Goal: Book appointment/travel/reservation

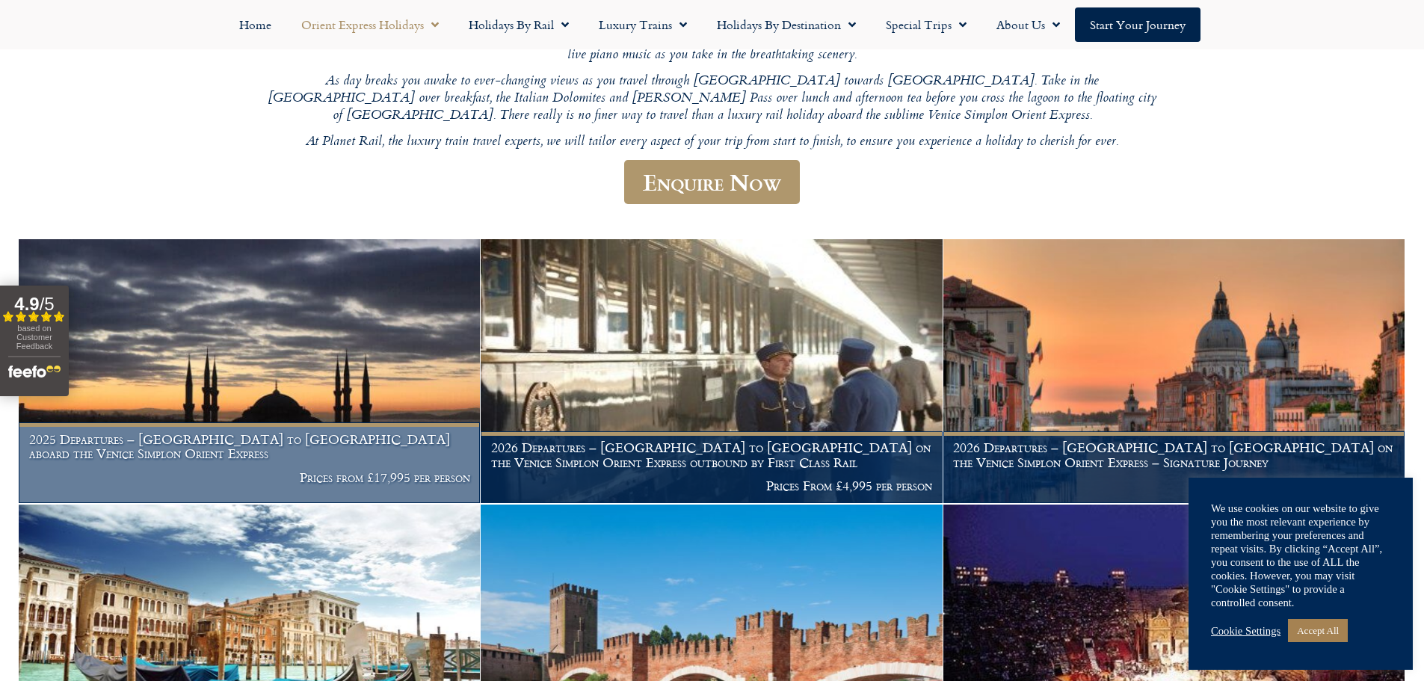
scroll to position [333, 0]
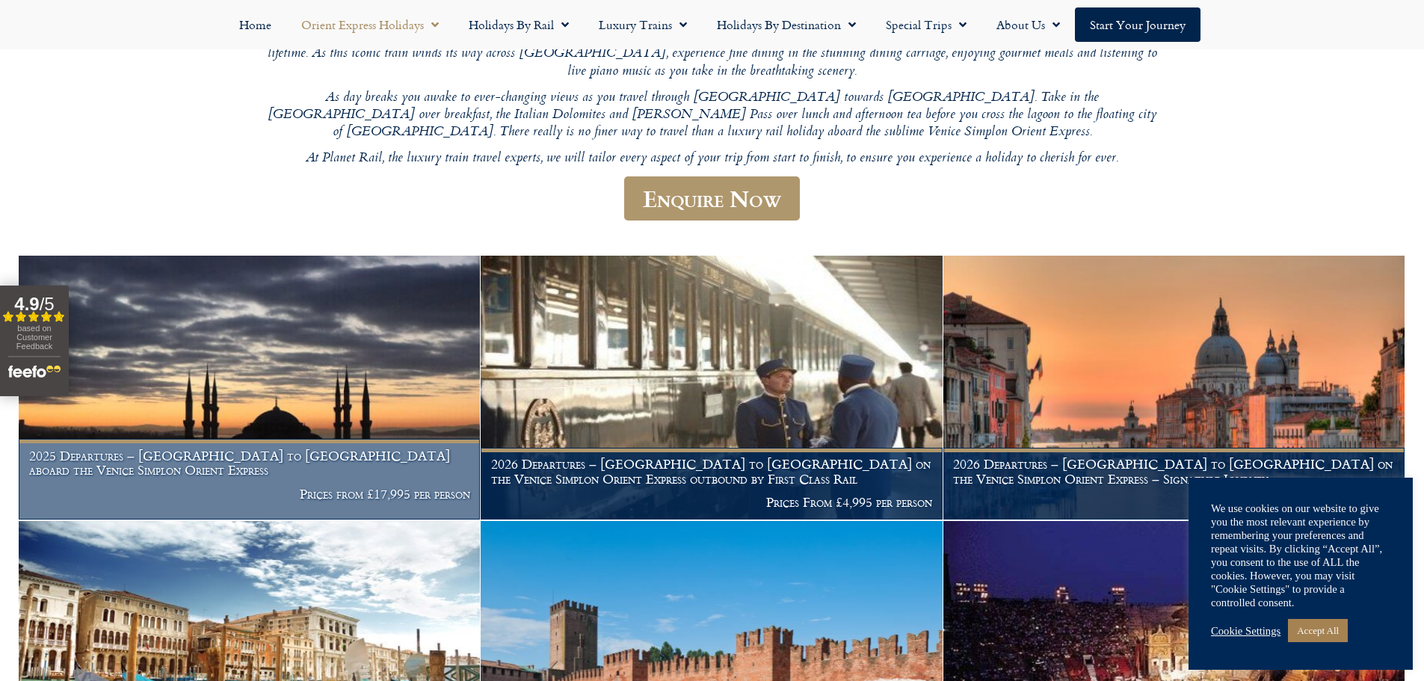
click at [262, 324] on img at bounding box center [249, 388] width 461 height 264
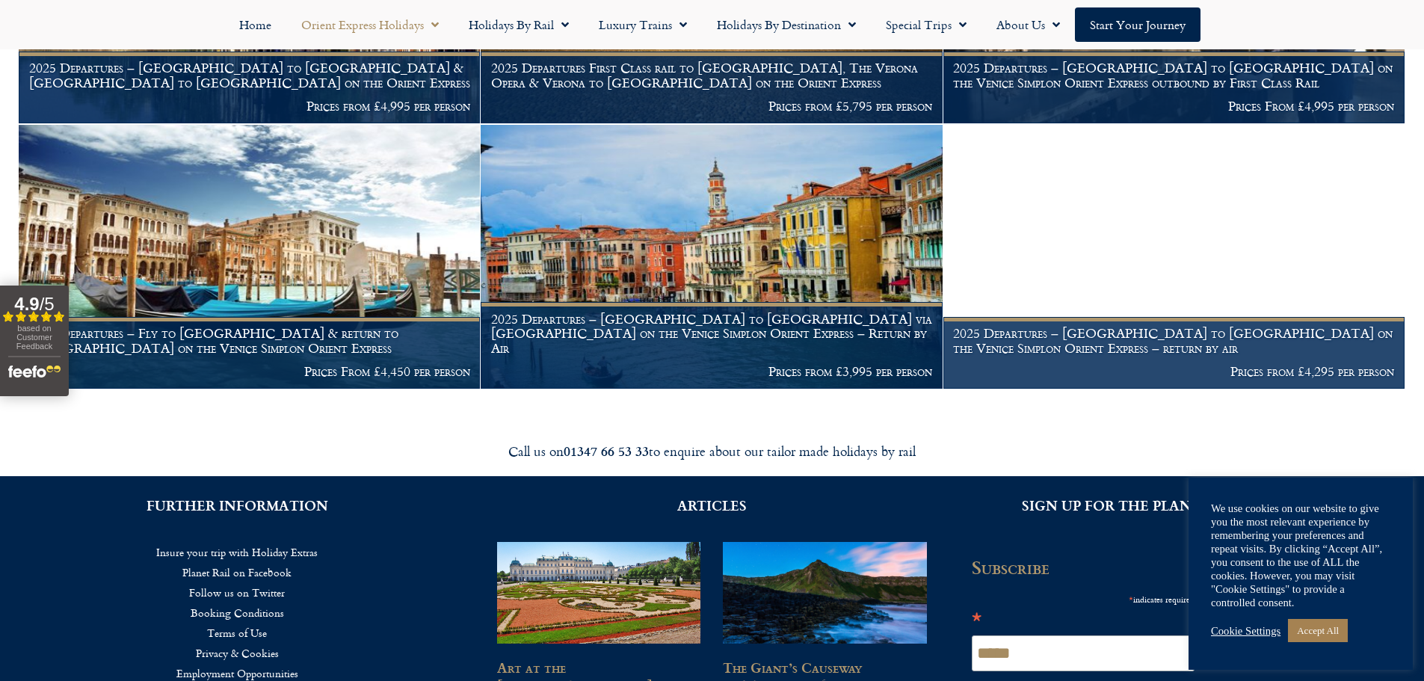
scroll to position [2317, 0]
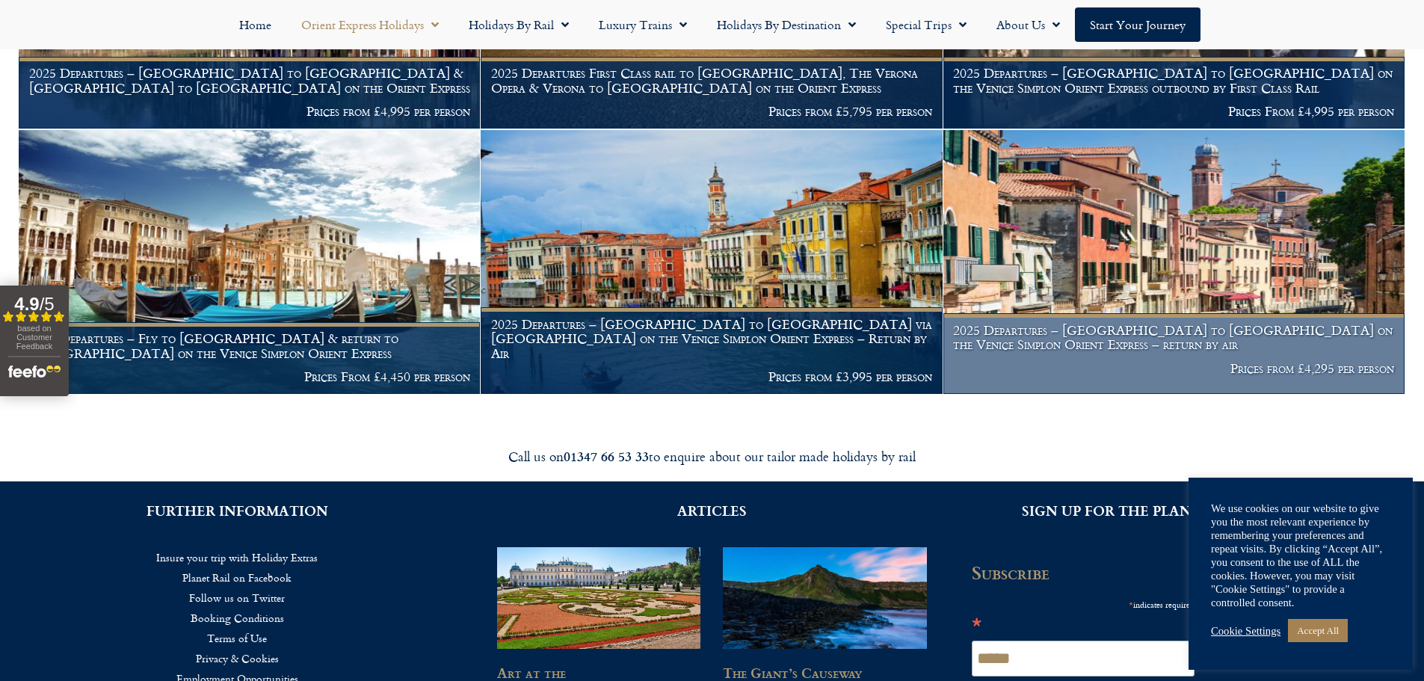
click at [1132, 227] on img at bounding box center [1174, 262] width 461 height 264
click at [1142, 267] on img at bounding box center [1174, 262] width 461 height 264
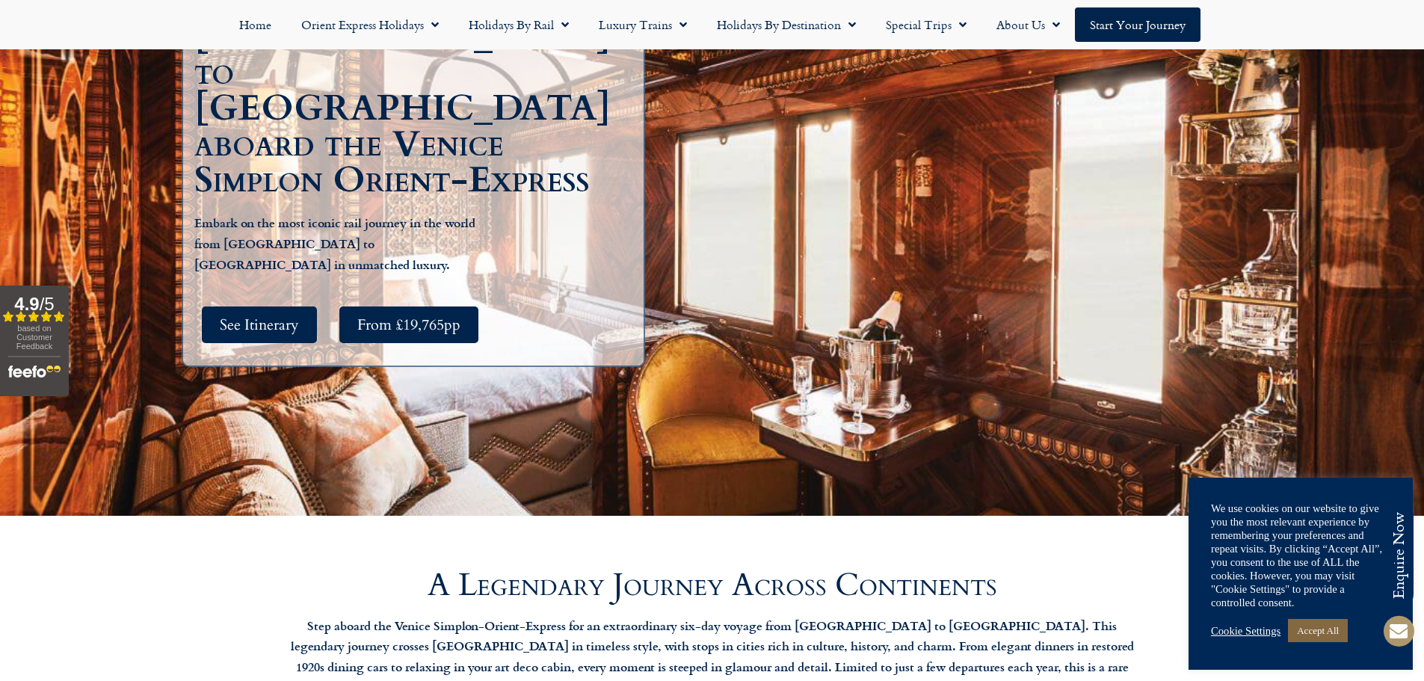
click at [1321, 640] on link "Accept All" at bounding box center [1318, 630] width 60 height 23
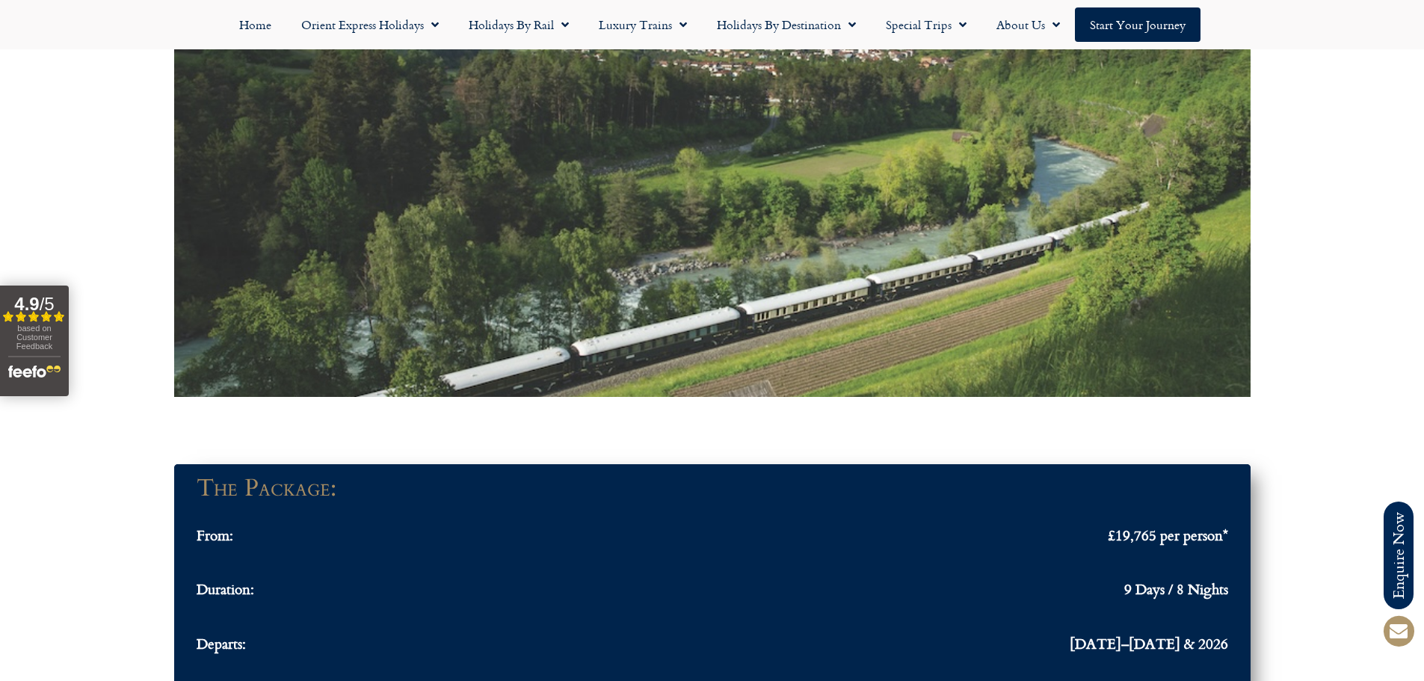
scroll to position [1346, 0]
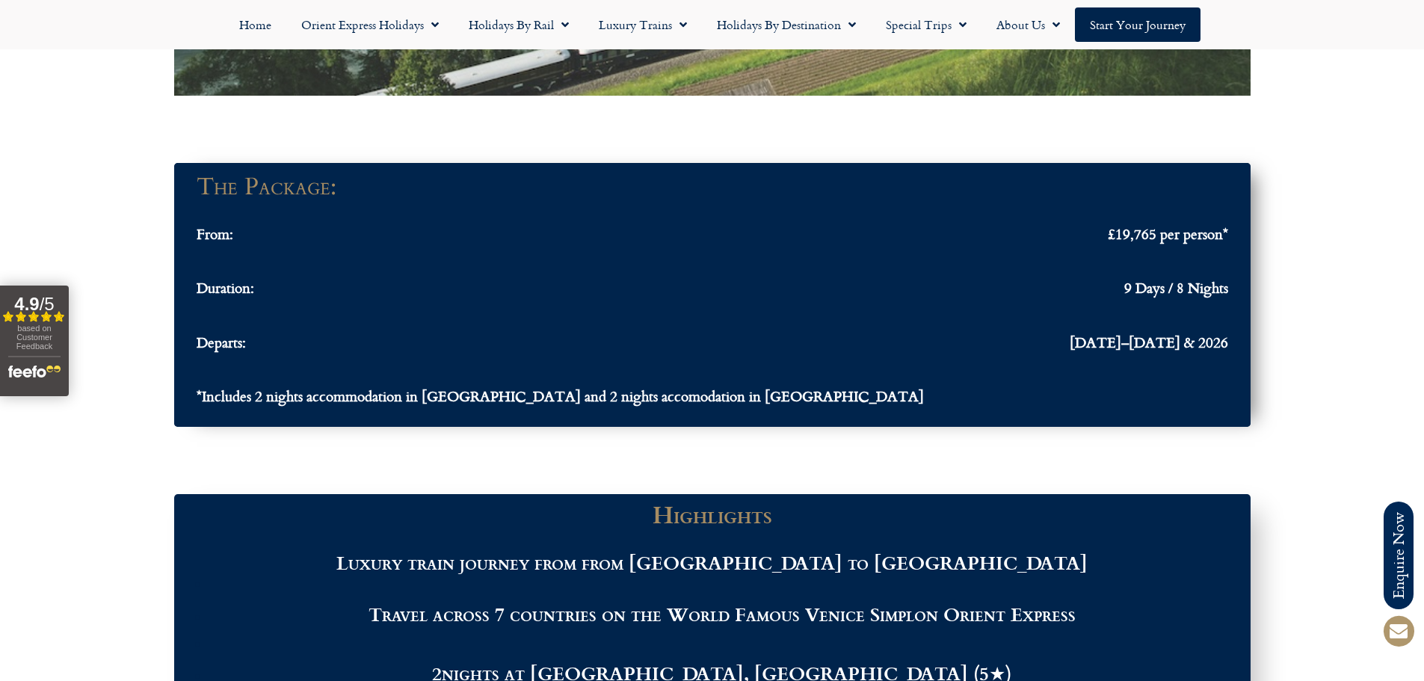
drag, startPoint x: 648, startPoint y: 280, endPoint x: 638, endPoint y: 337, distance: 57.6
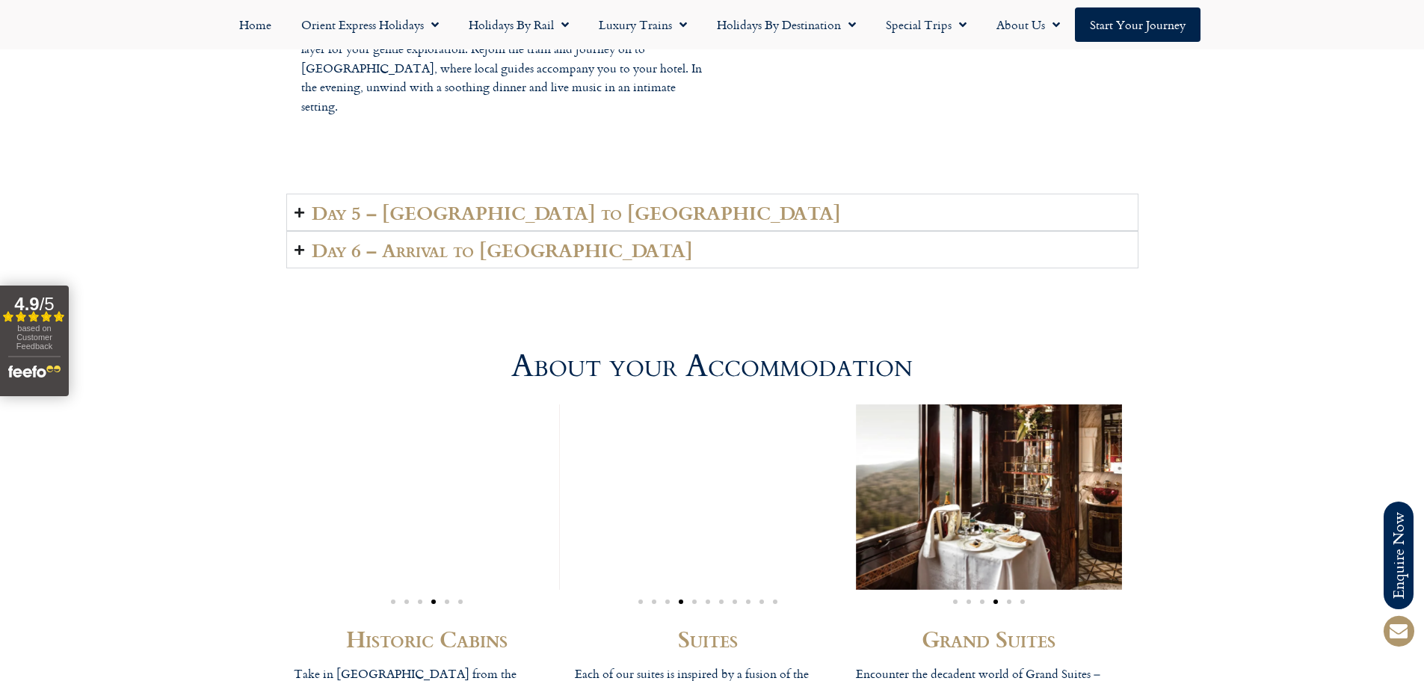
scroll to position [3738, 0]
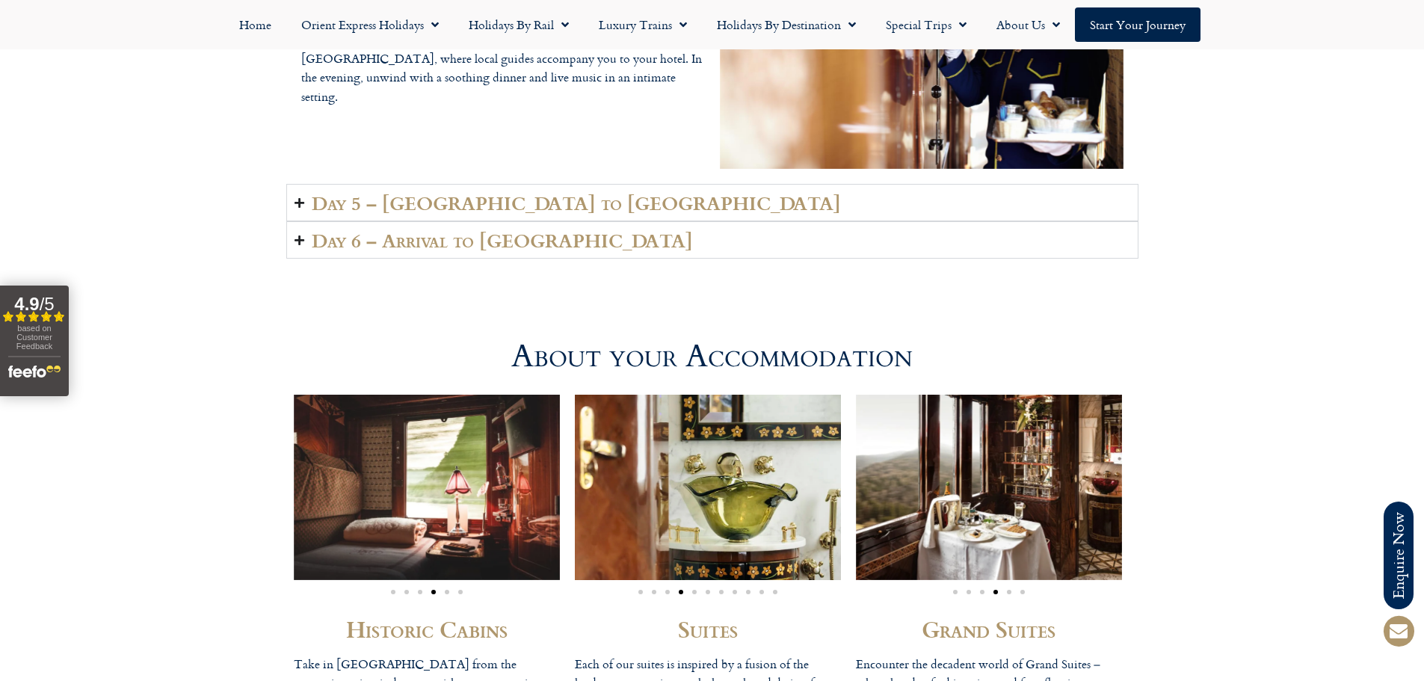
click at [362, 200] on h2 "Day 5 – Bulgaria to Istanbul" at bounding box center [576, 202] width 529 height 21
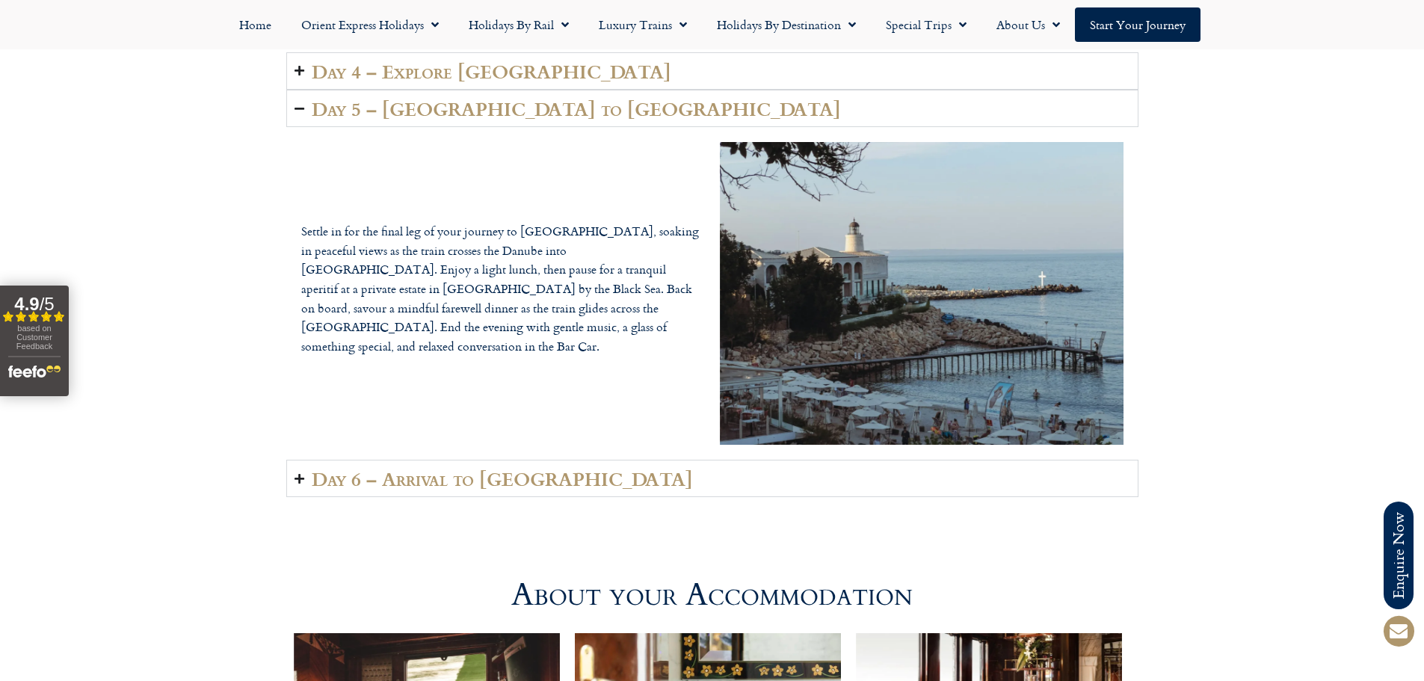
scroll to position [3439, 0]
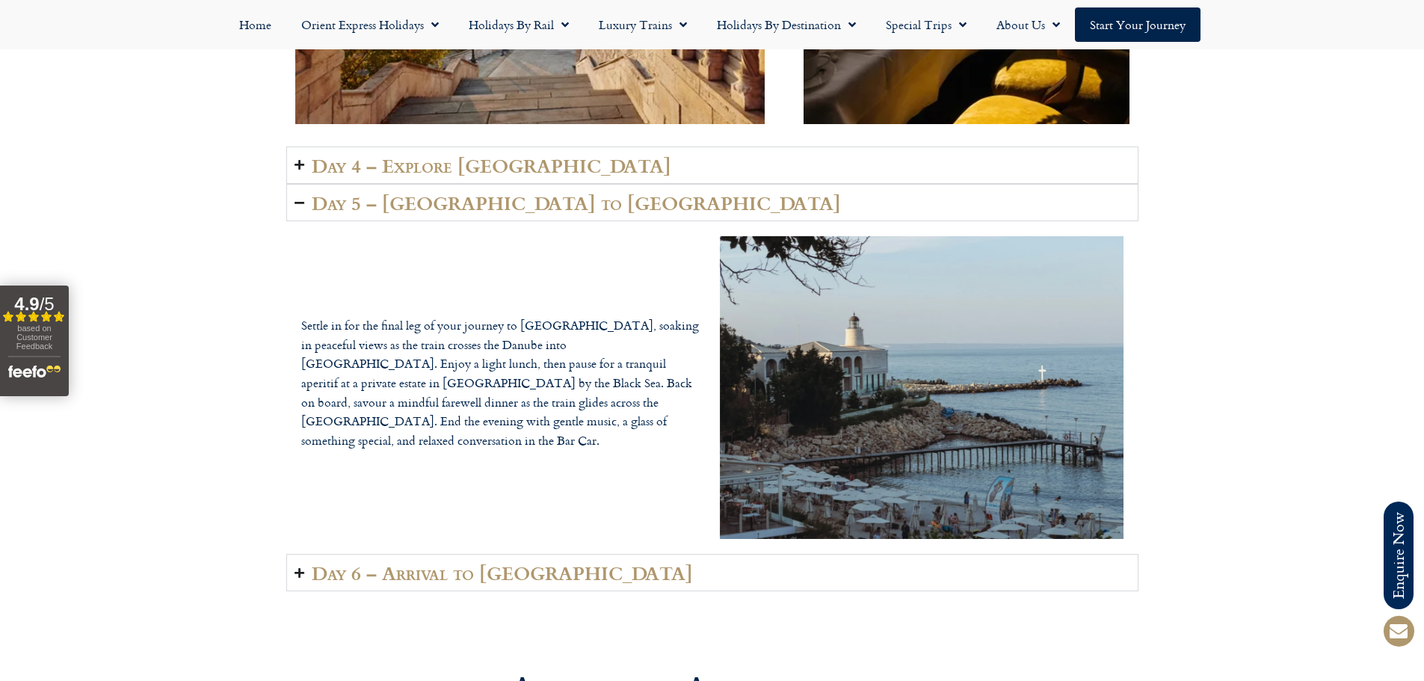
click at [343, 206] on h2 "Day 5 – Bulgaria to Istanbul" at bounding box center [576, 202] width 529 height 21
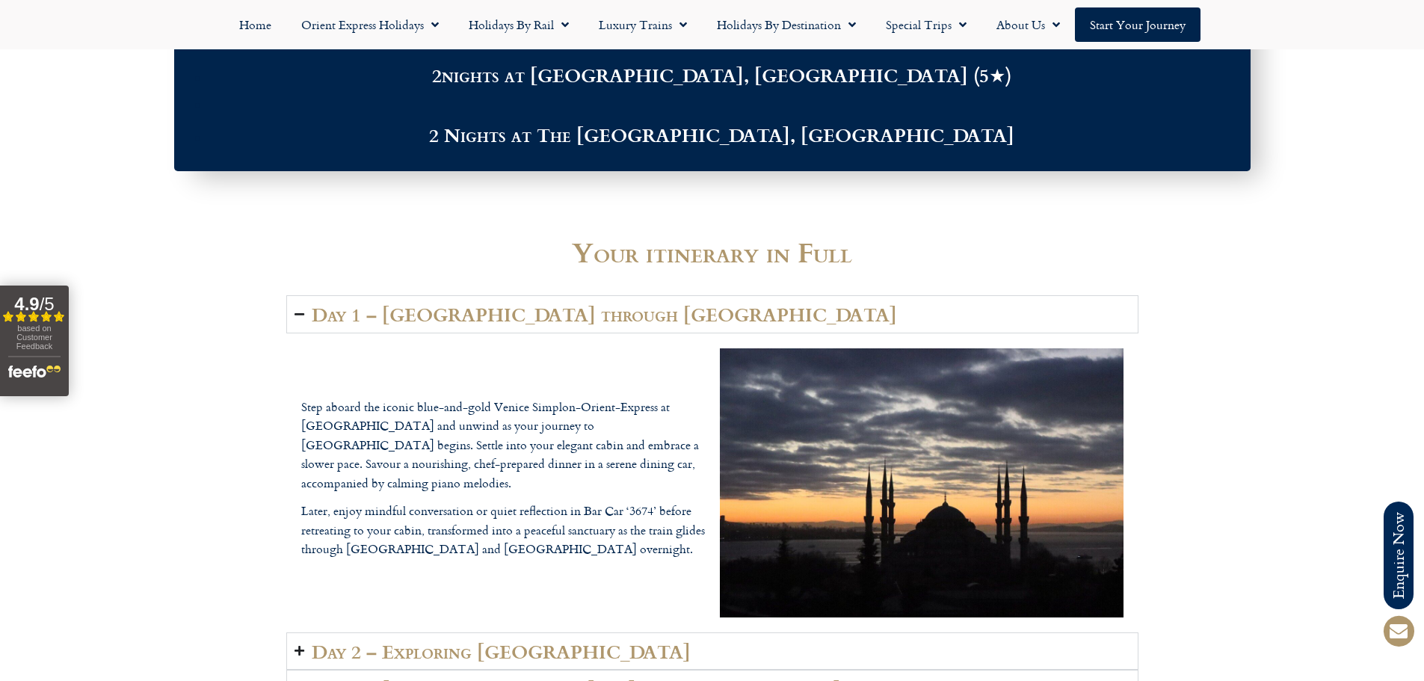
scroll to position [2168, 0]
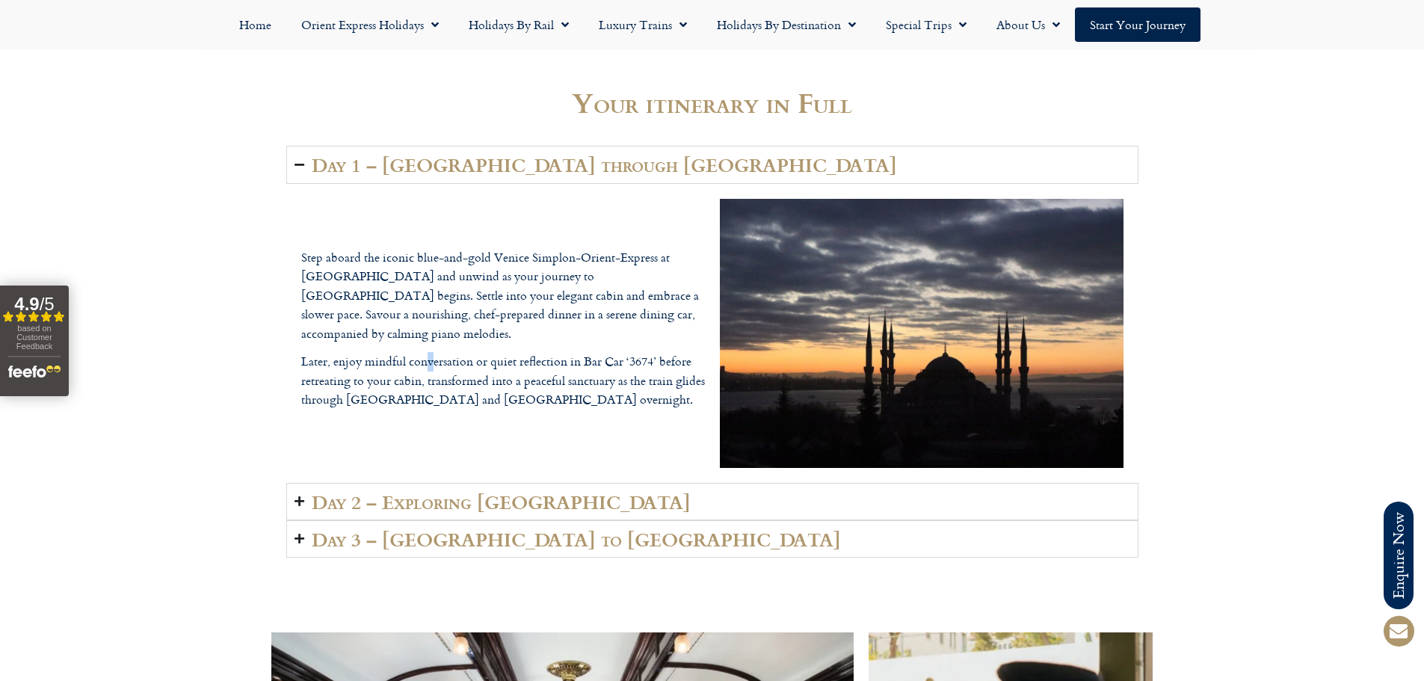
click at [431, 354] on p "Later, enjoy mindful conversation or quiet reflection in Bar Car ‘3674’ before …" at bounding box center [503, 381] width 404 height 58
click at [434, 354] on p "Later, enjoy mindful conversation or quiet reflection in Bar Car ‘3674’ before …" at bounding box center [503, 381] width 404 height 58
click at [416, 503] on h2 "Day 2 – Exploring Budapest" at bounding box center [501, 501] width 379 height 21
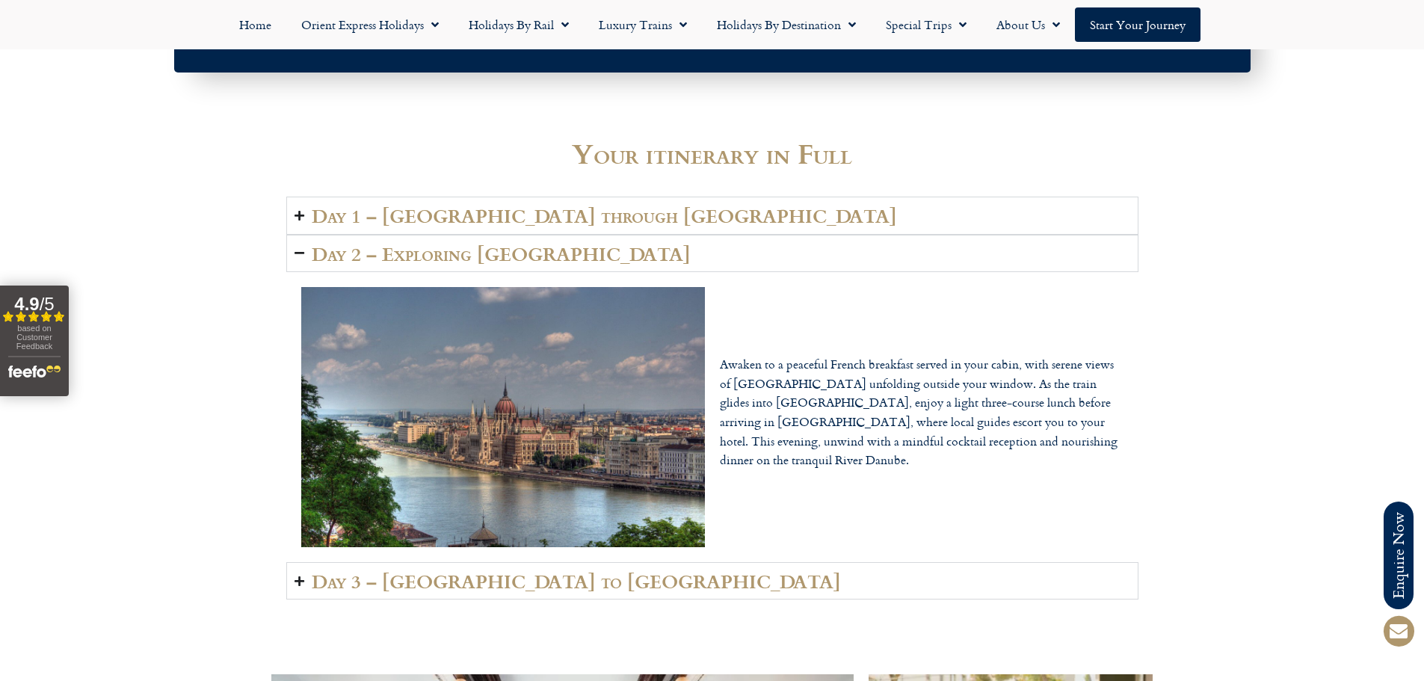
scroll to position [2093, 0]
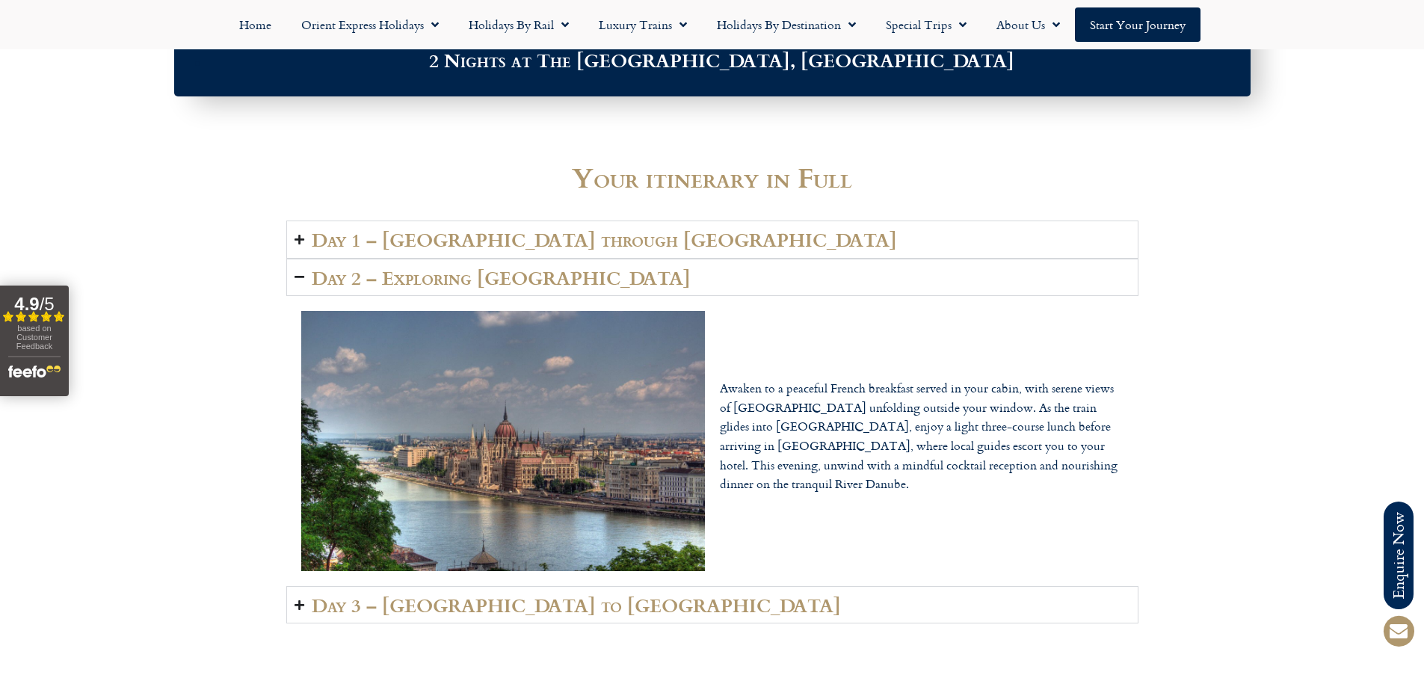
click at [431, 239] on h2 "Day 1 – Paris through Germany" at bounding box center [604, 239] width 585 height 21
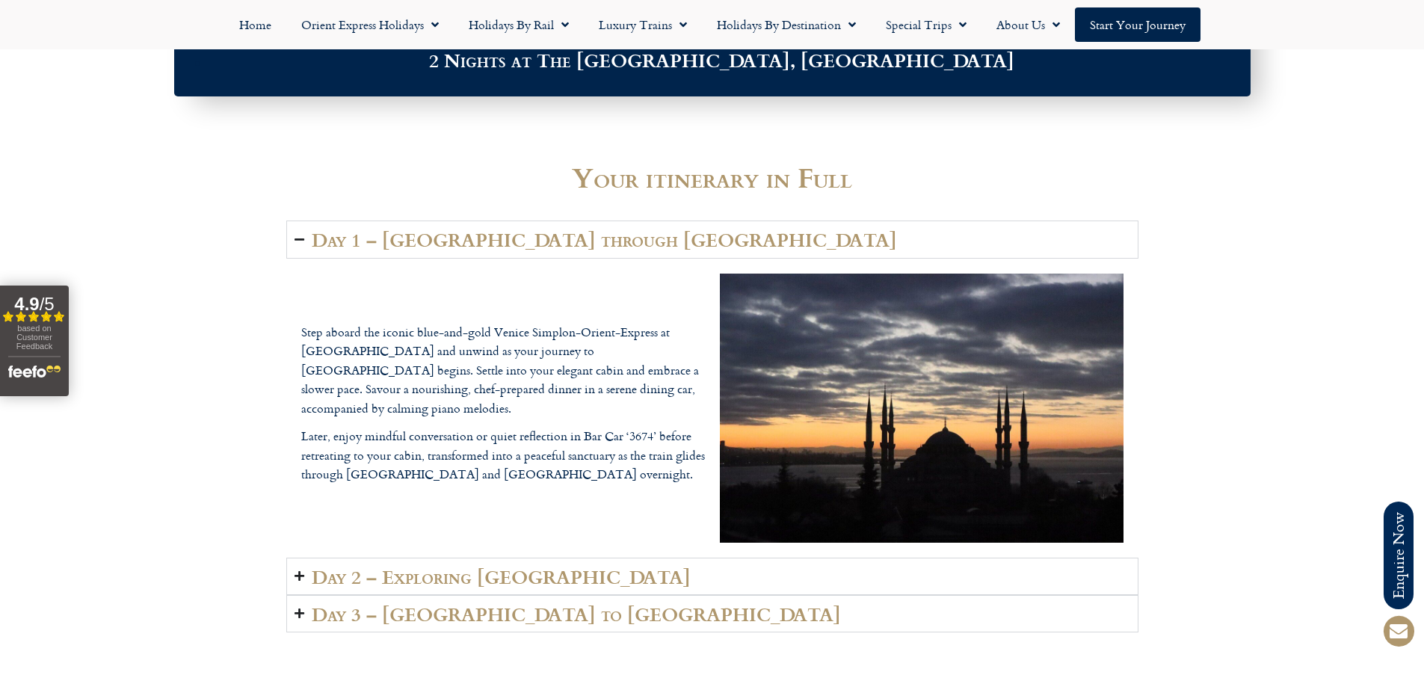
click at [428, 238] on h2 "Day 1 – Paris through Germany" at bounding box center [604, 239] width 585 height 21
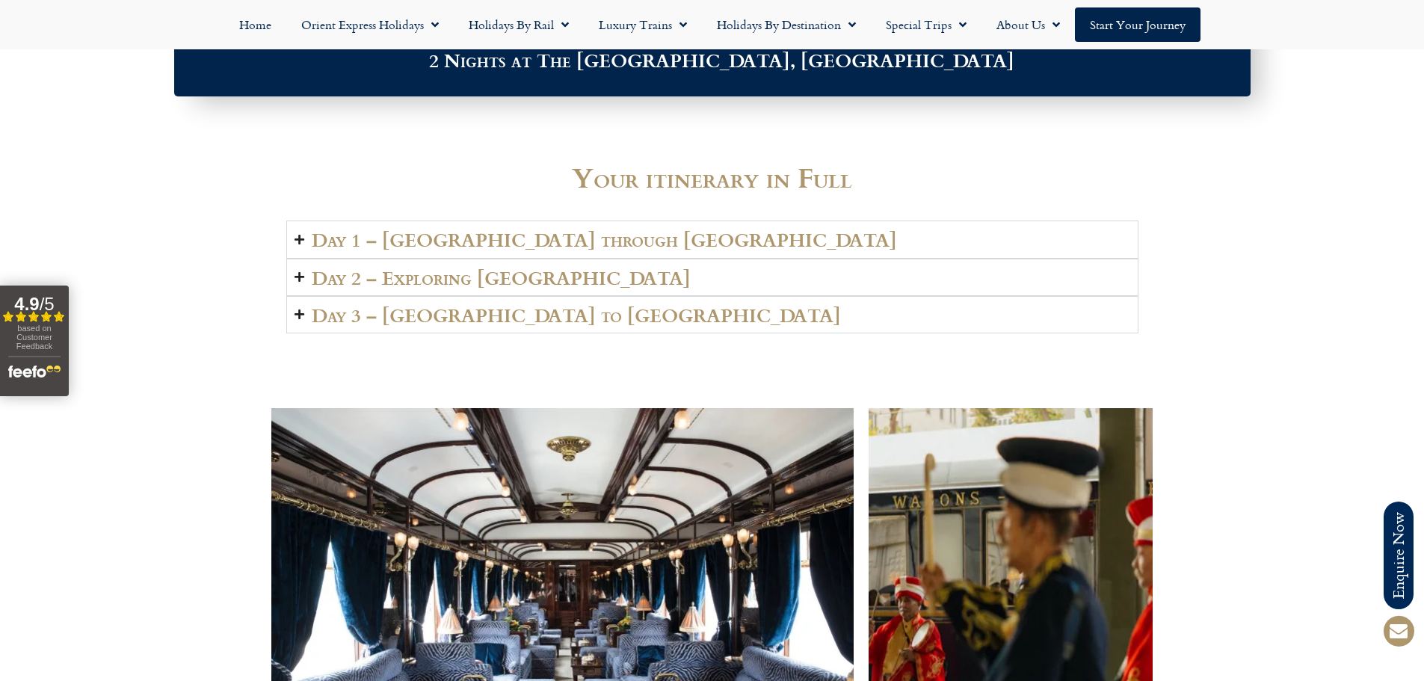
click at [420, 280] on h2 "Day 2 – Exploring Budapest" at bounding box center [501, 277] width 379 height 21
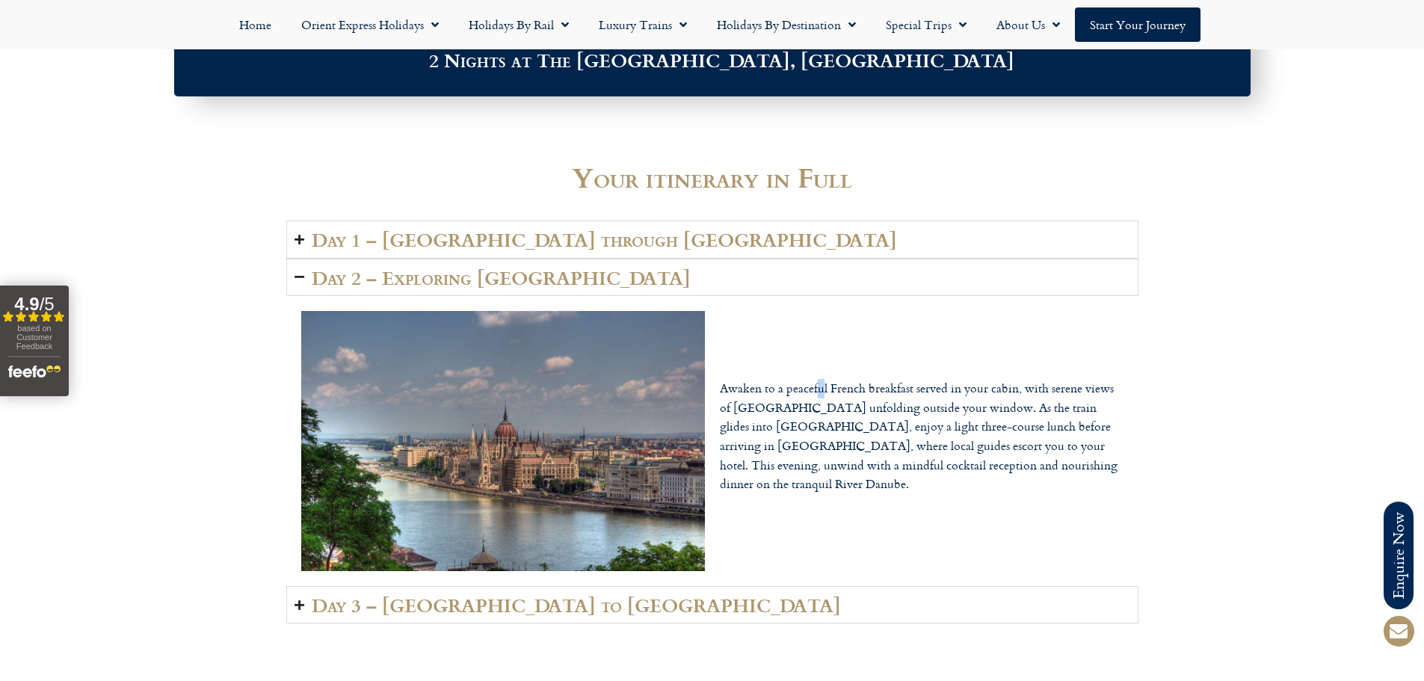
click at [825, 395] on p "Awaken to a peaceful French breakfast served in your cabin, with serene views o…" at bounding box center [922, 436] width 404 height 115
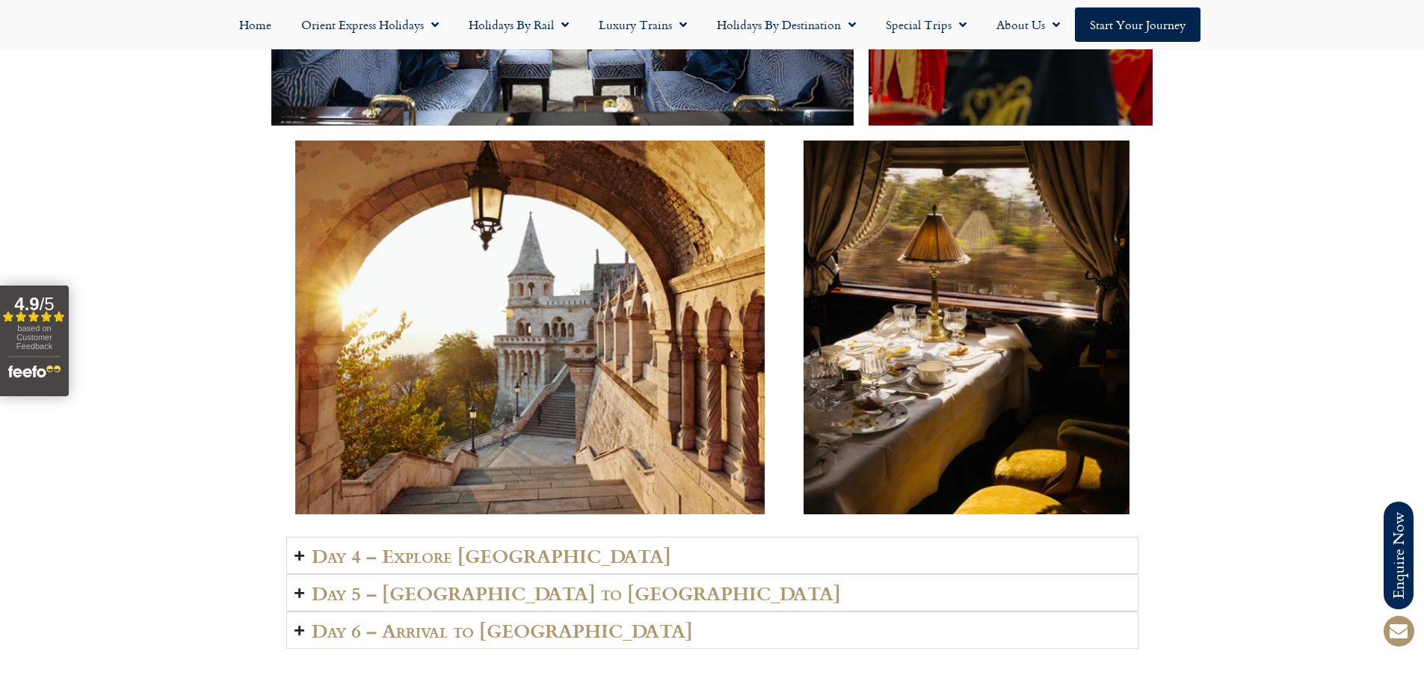
scroll to position [3065, 0]
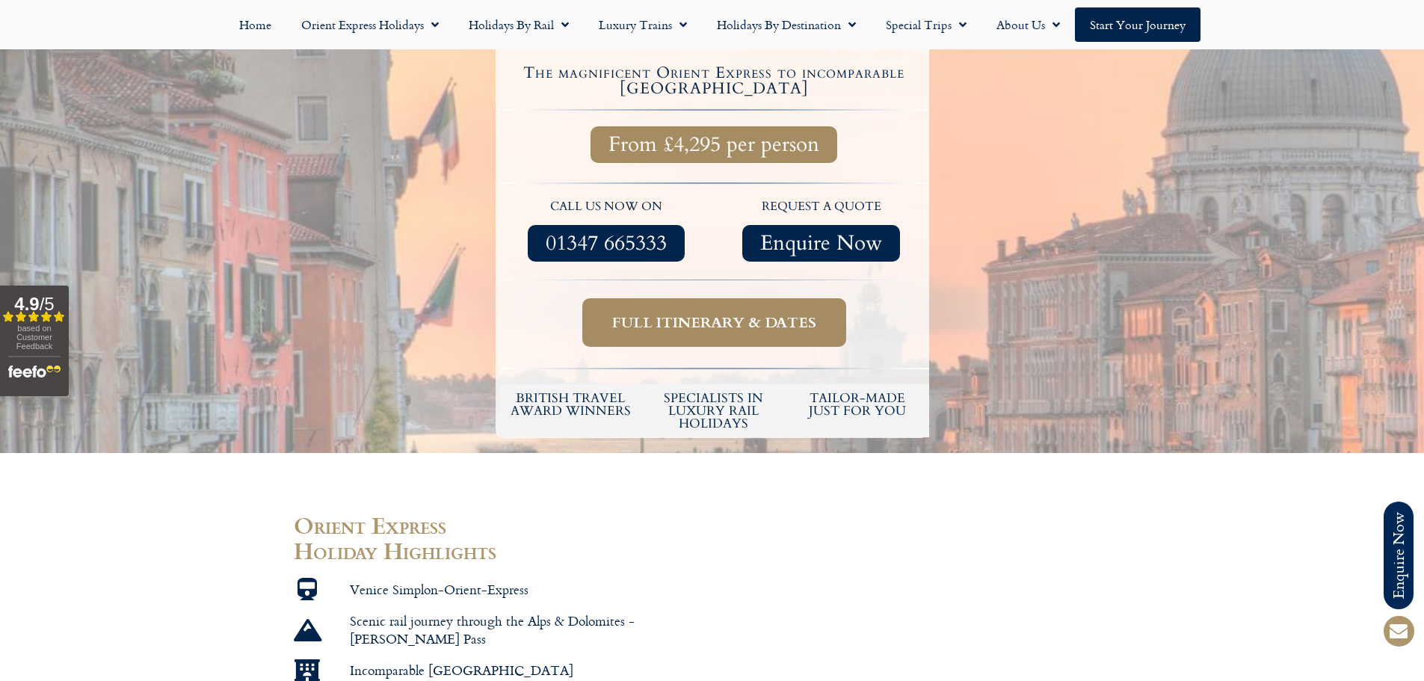
scroll to position [523, 0]
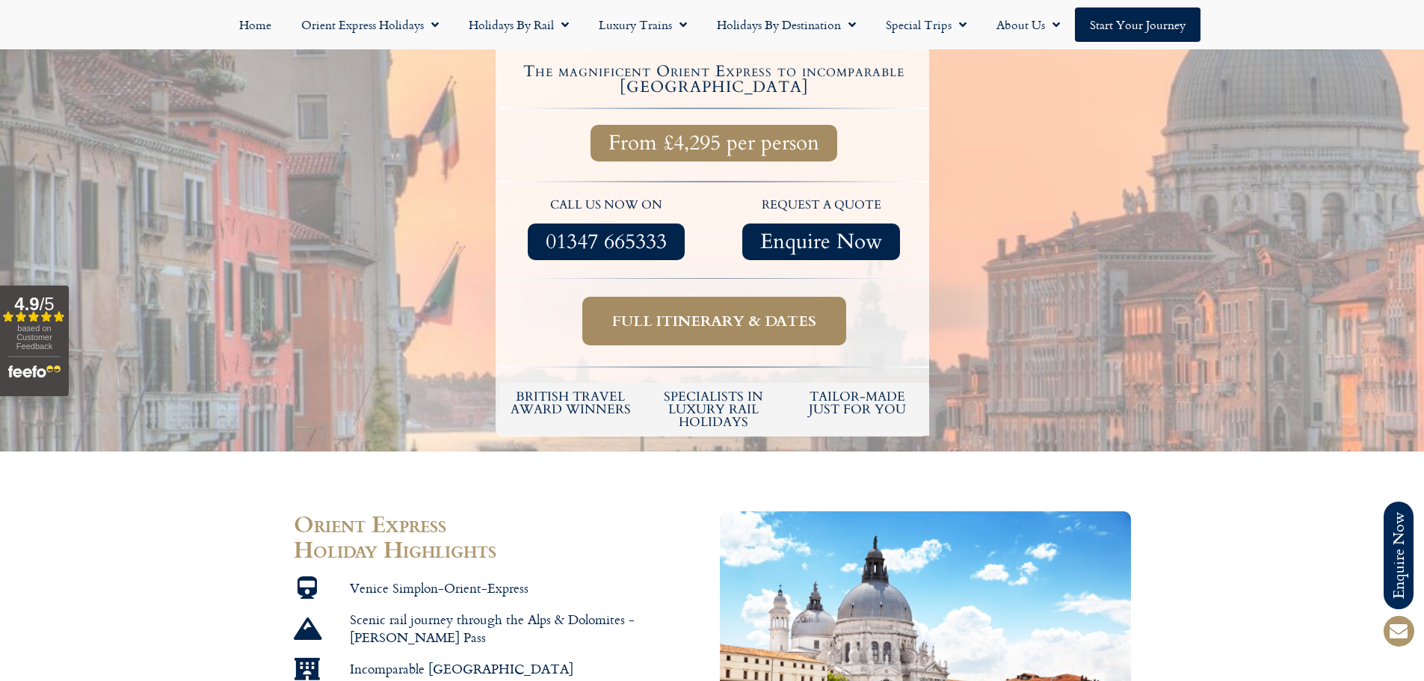
click at [748, 312] on span "Full itinerary & dates" at bounding box center [714, 321] width 204 height 19
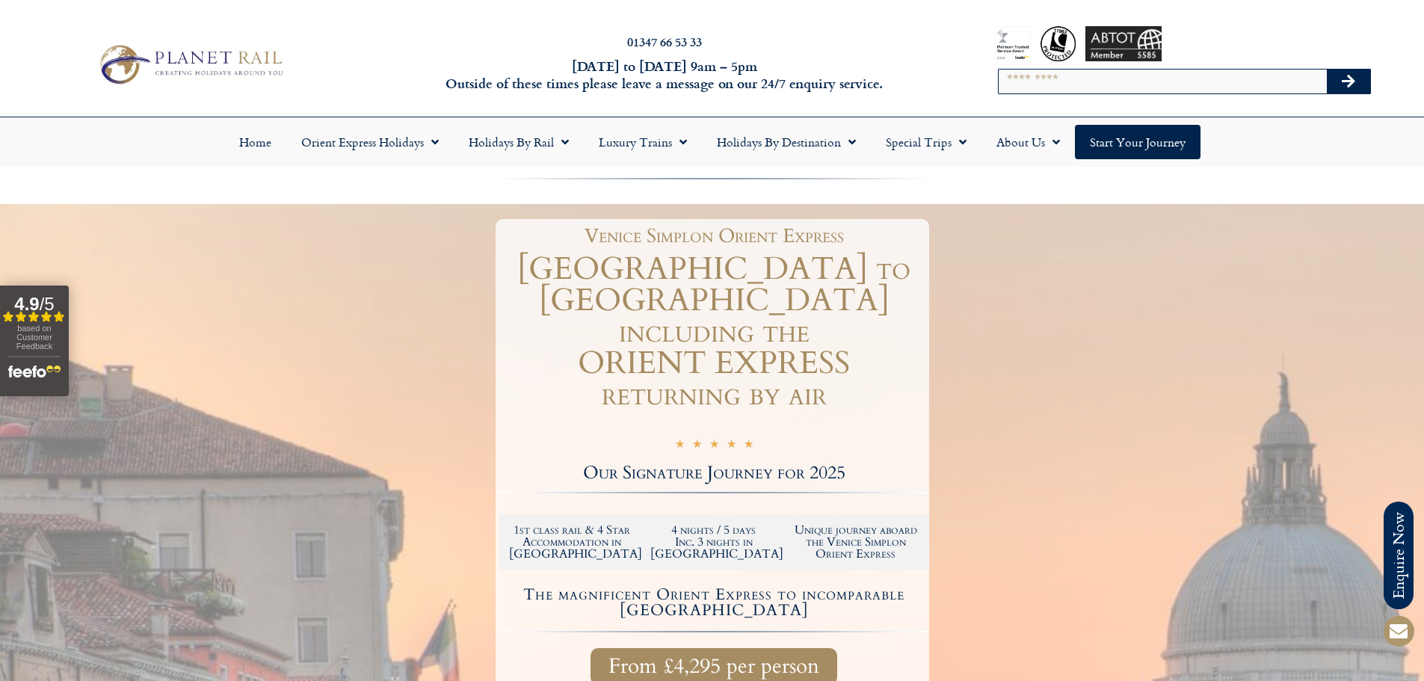
drag, startPoint x: 240, startPoint y: 264, endPoint x: 185, endPoint y: 38, distance: 232.5
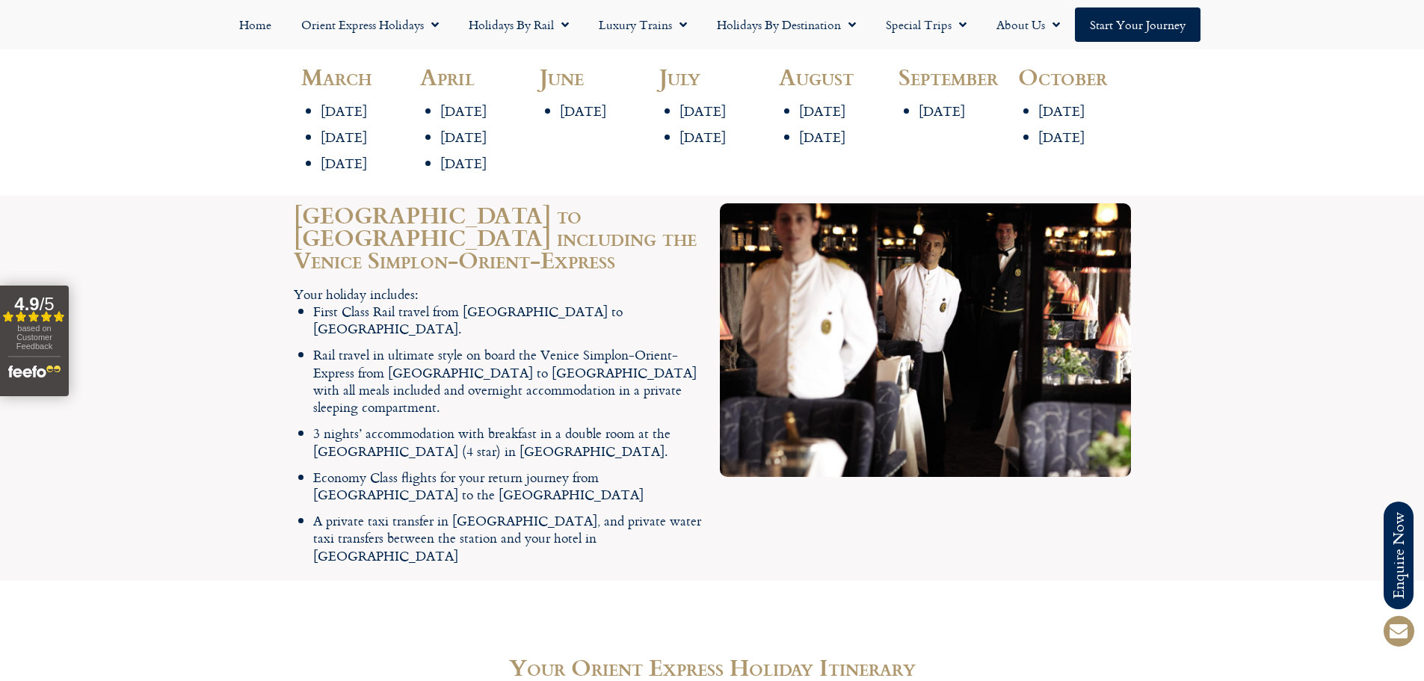
scroll to position [1869, 0]
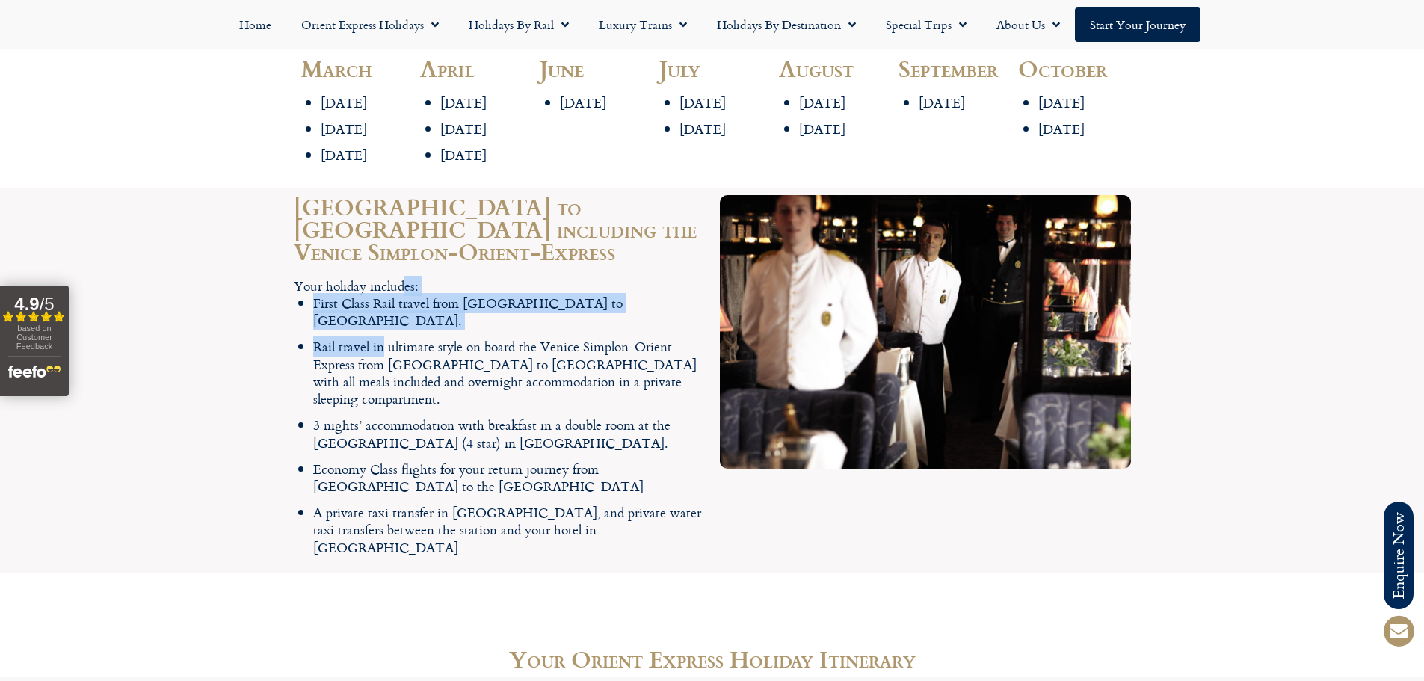
drag, startPoint x: 350, startPoint y: 198, endPoint x: 384, endPoint y: 246, distance: 58.9
click at [384, 277] on div "Your holiday includes: First Class Rail travel from London to Paris. Rail trave…" at bounding box center [499, 416] width 411 height 279
click at [384, 338] on li "Rail travel in ultimate style on board the Venice Simplon-Orient-Express from P…" at bounding box center [509, 373] width 392 height 70
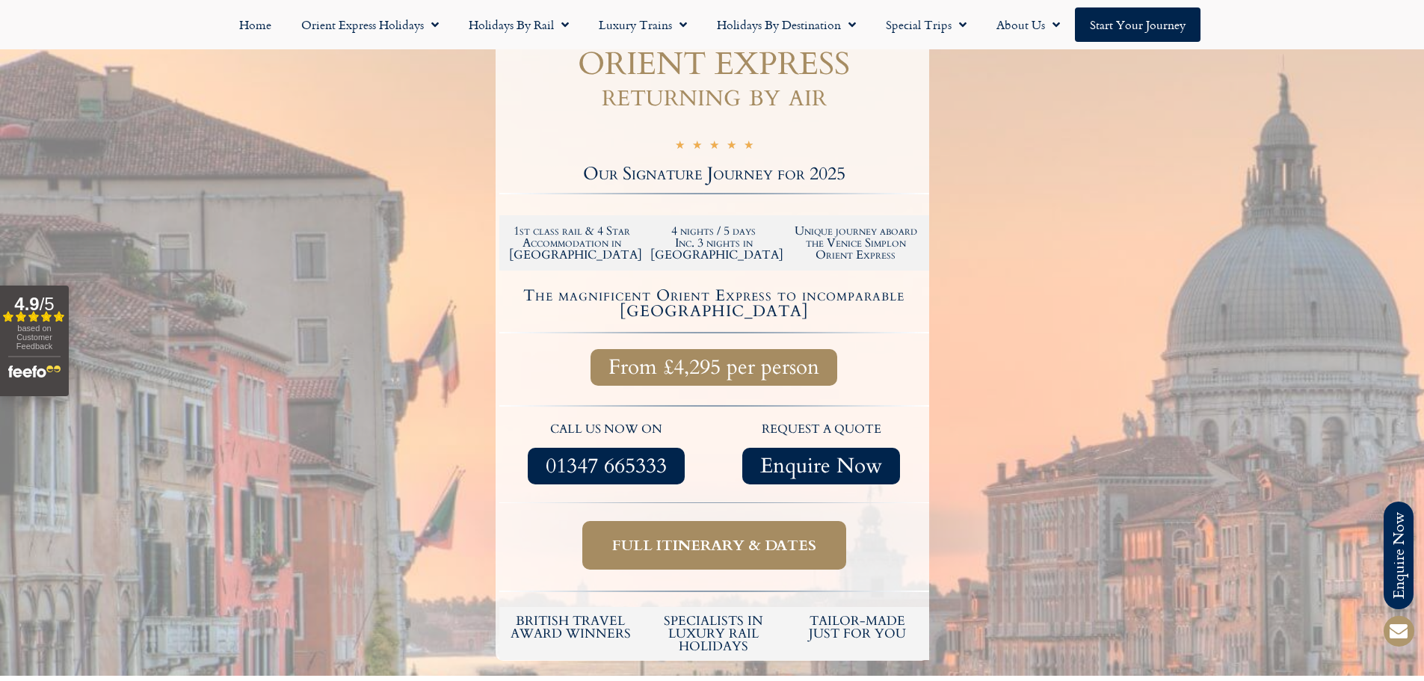
scroll to position [150, 0]
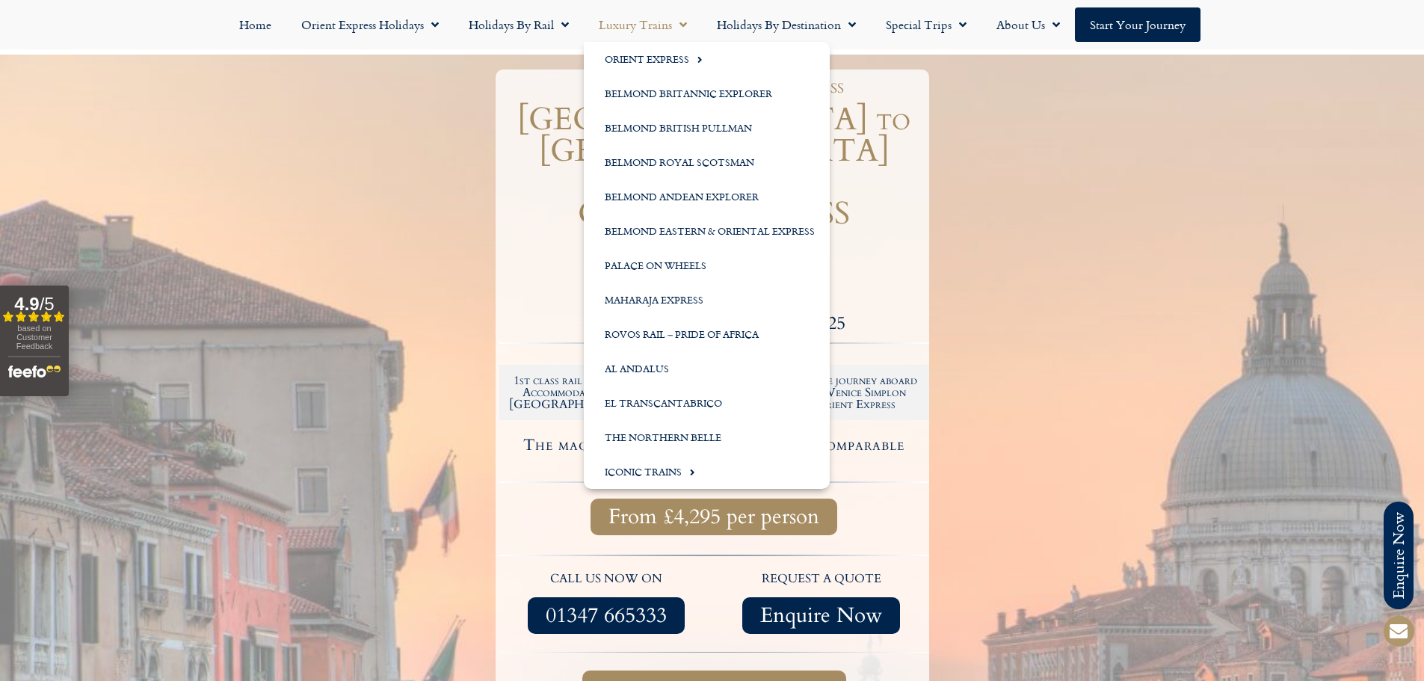
click at [650, 19] on link "Luxury Trains" at bounding box center [643, 24] width 118 height 34
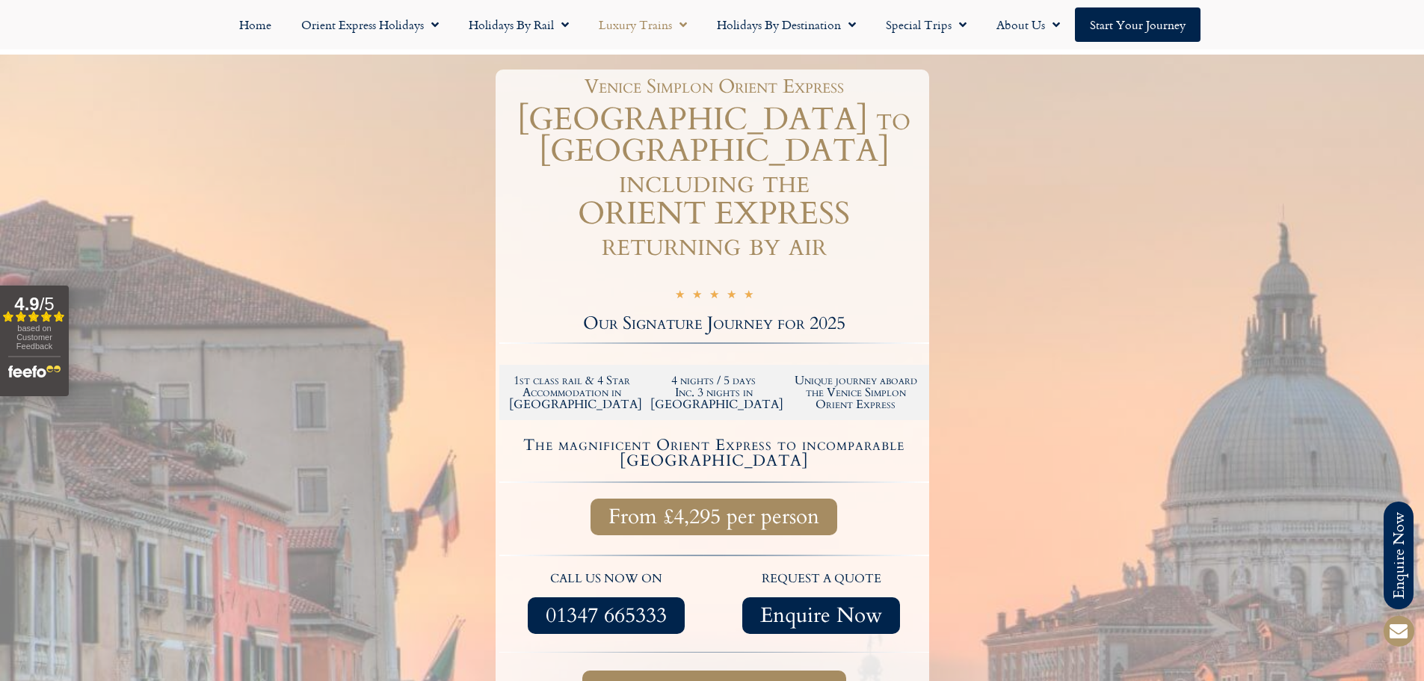
click at [650, 19] on link "Luxury Trains" at bounding box center [643, 24] width 118 height 34
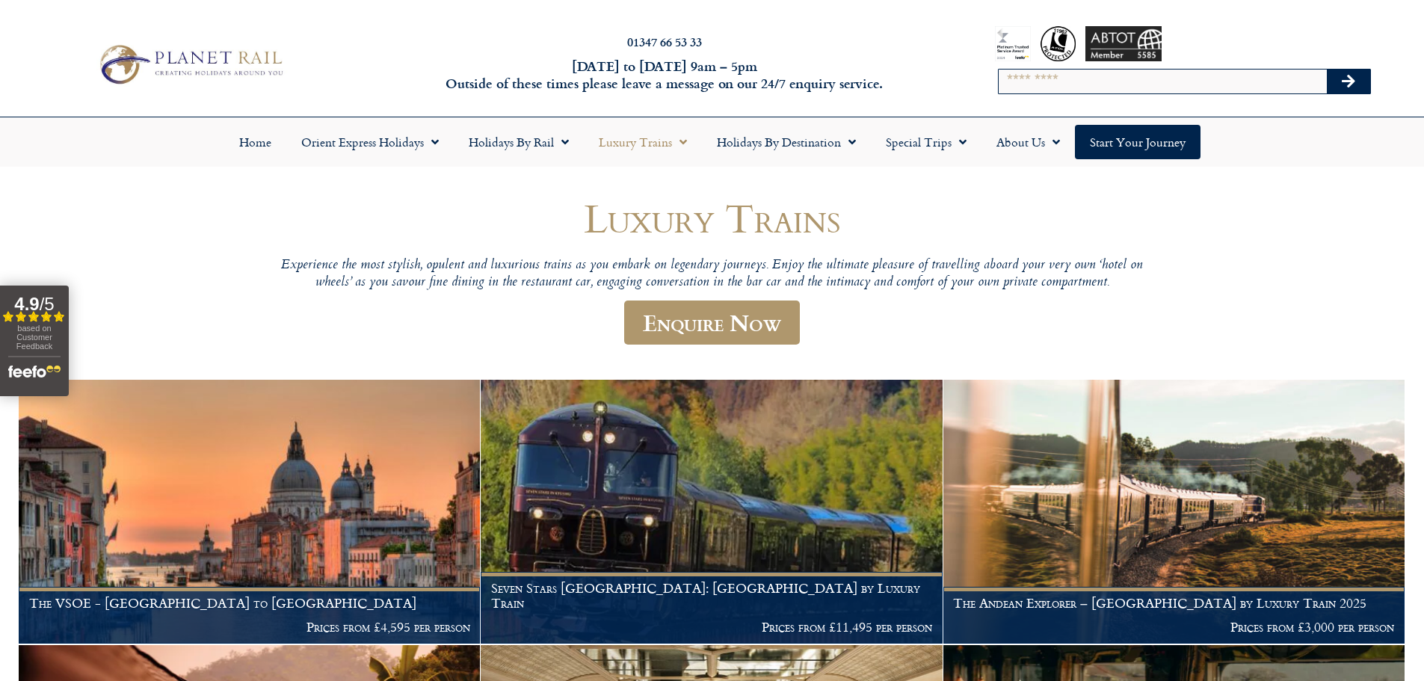
scroll to position [75, 0]
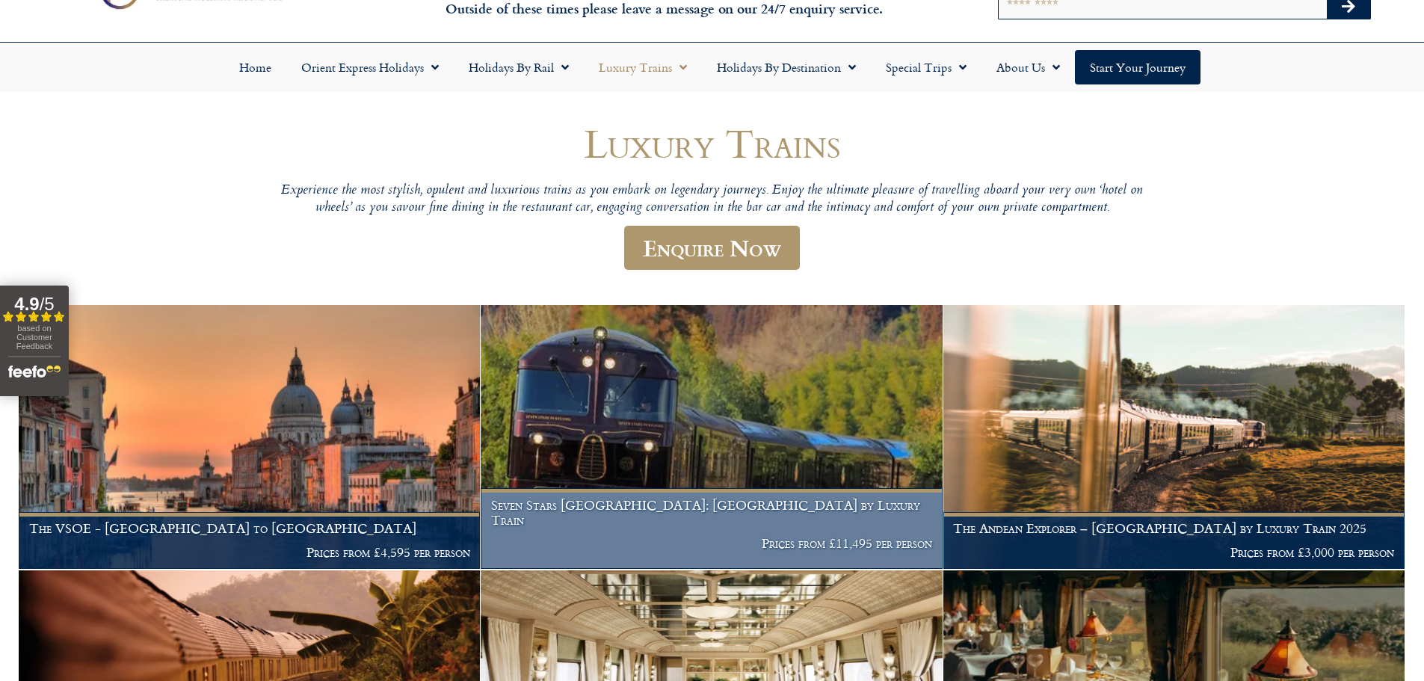
click at [547, 428] on img at bounding box center [711, 437] width 461 height 264
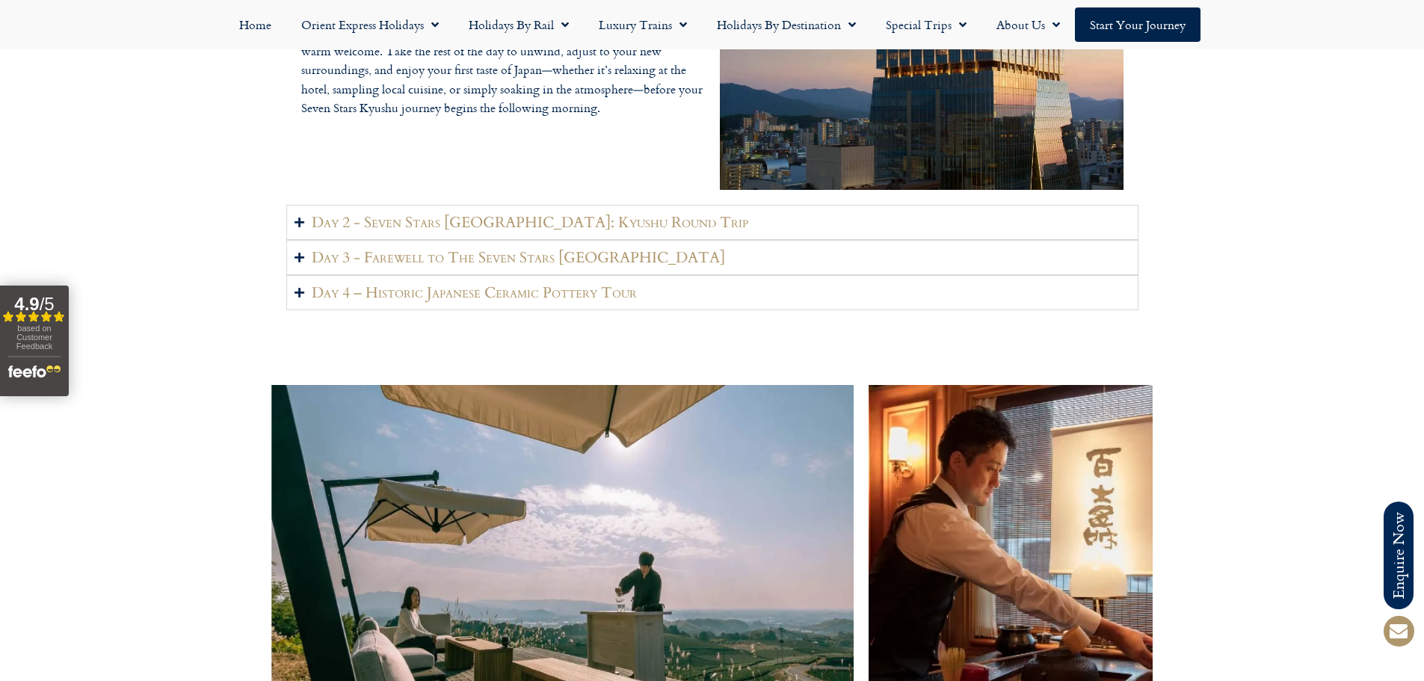
scroll to position [2168, 0]
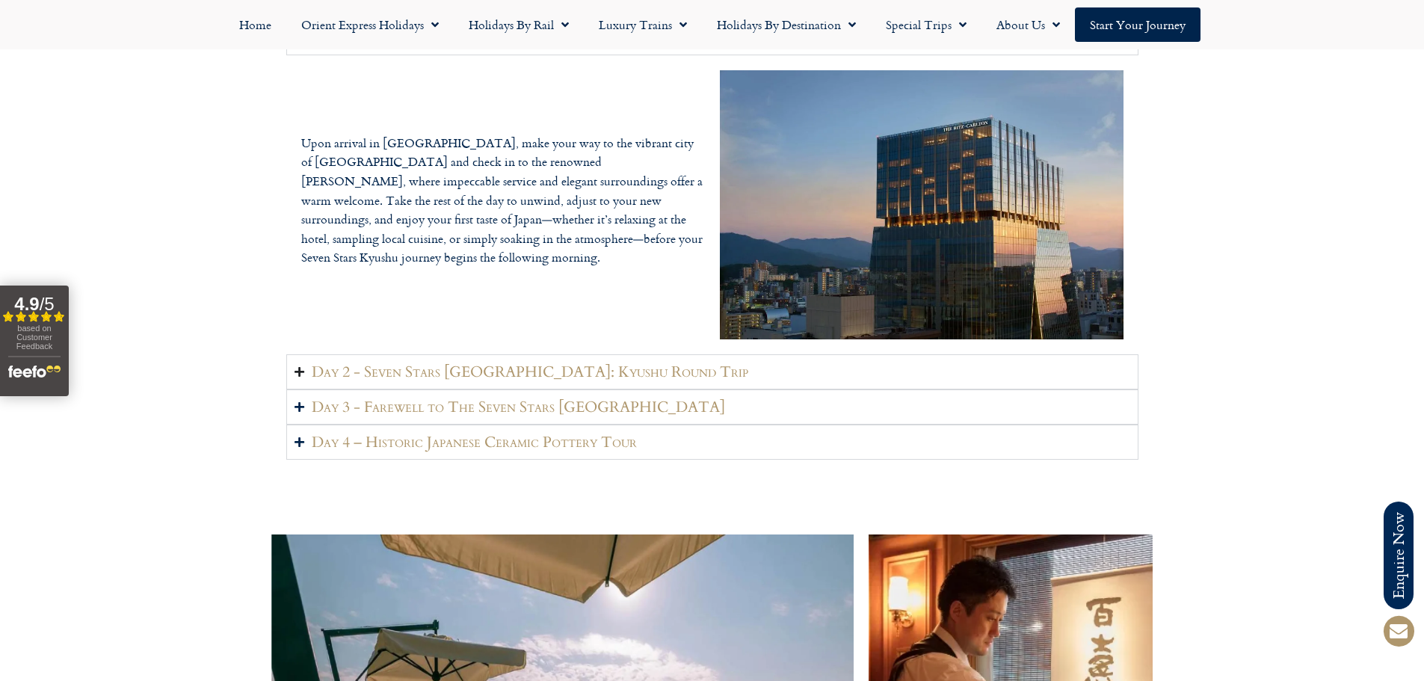
click at [511, 363] on h2 "Day 2 - Seven Stars [GEOGRAPHIC_DATA]: Kyushu Round Trip" at bounding box center [530, 372] width 437 height 19
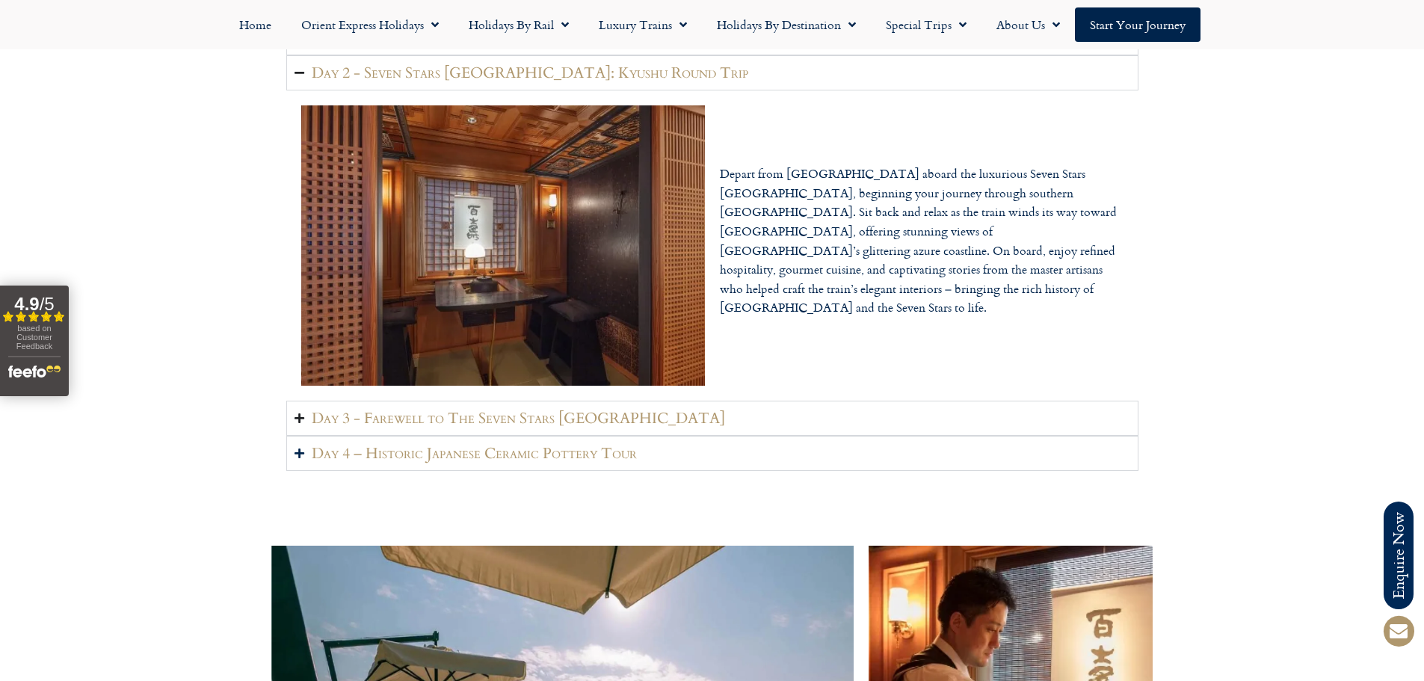
click at [492, 409] on h2 "Day 3 - Farewell to The Seven Stars [GEOGRAPHIC_DATA]" at bounding box center [518, 418] width 413 height 19
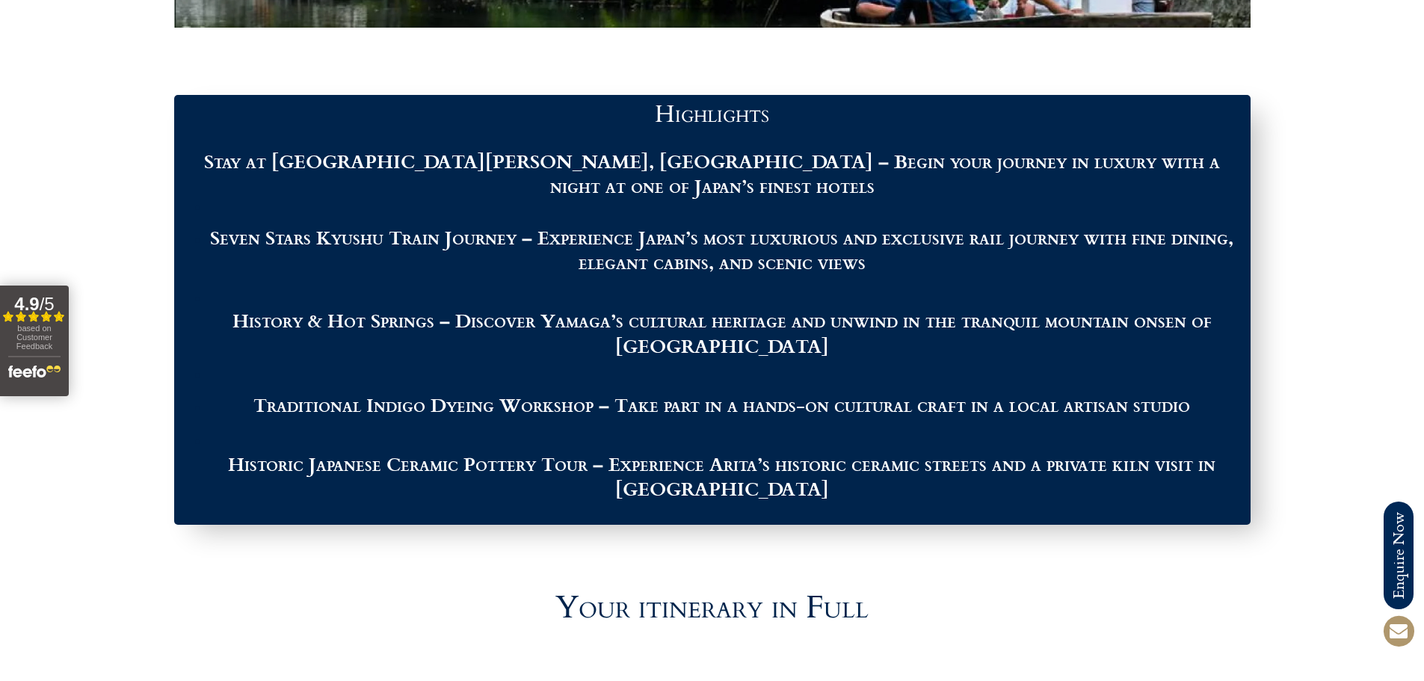
scroll to position [0, 0]
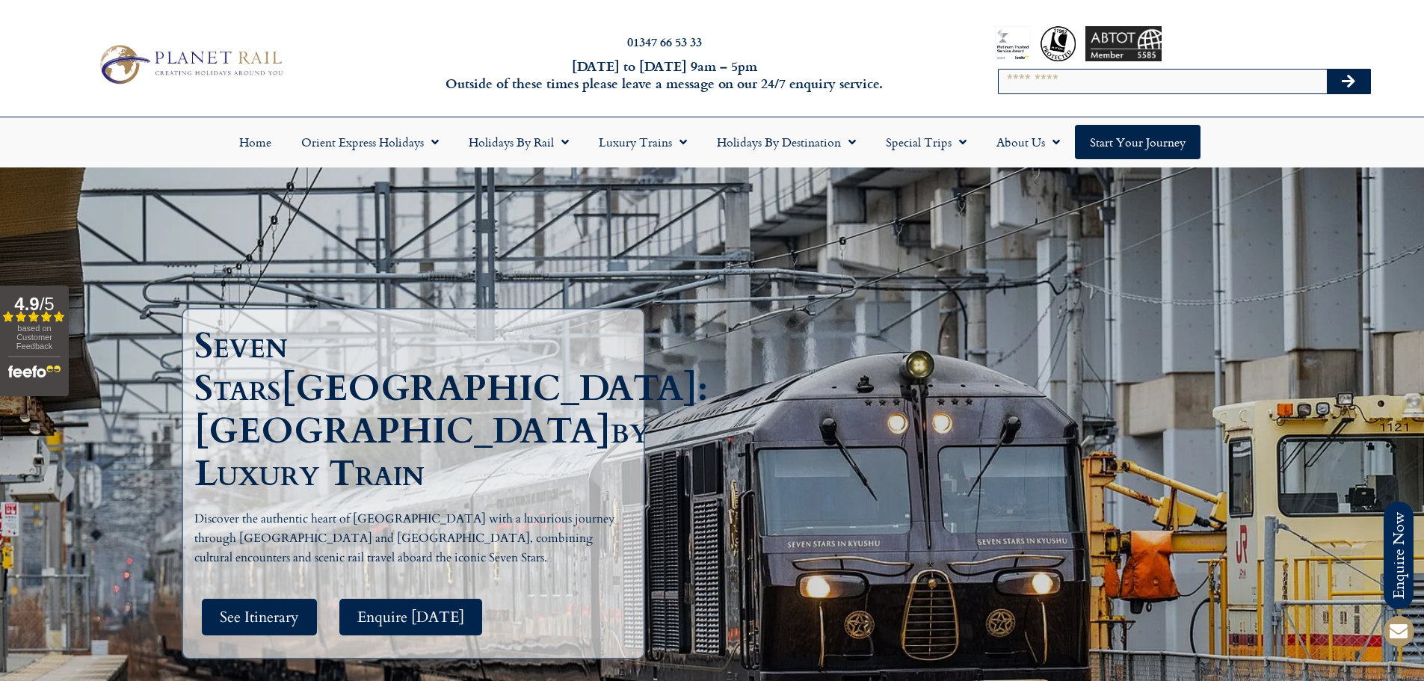
drag, startPoint x: 241, startPoint y: 362, endPoint x: 250, endPoint y: -4, distance: 366.4
